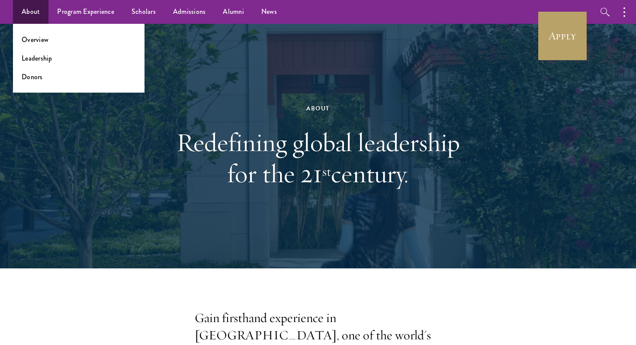
click at [35, 49] on ul "Overview Leadership Donors" at bounding box center [78, 58] width 131 height 69
click at [35, 60] on link "Leadership" at bounding box center [37, 58] width 31 height 10
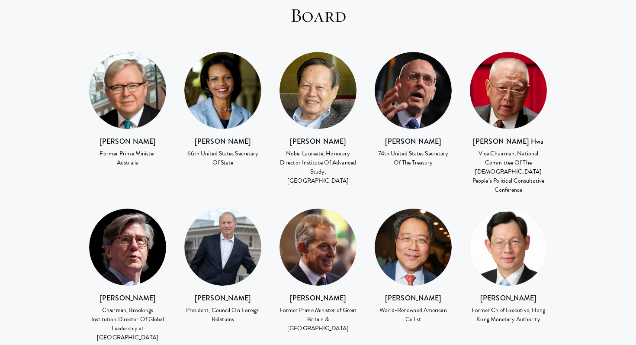
scroll to position [1236, 0]
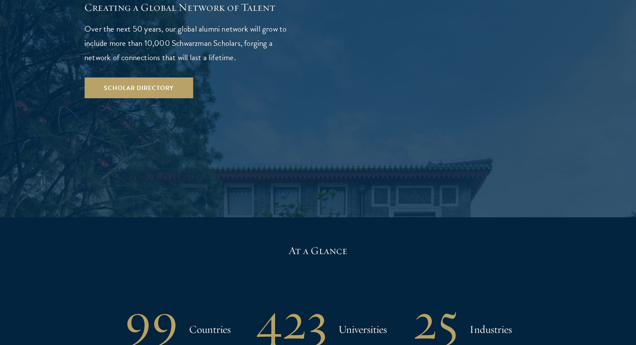
scroll to position [2087, 0]
